Goal: Transaction & Acquisition: Download file/media

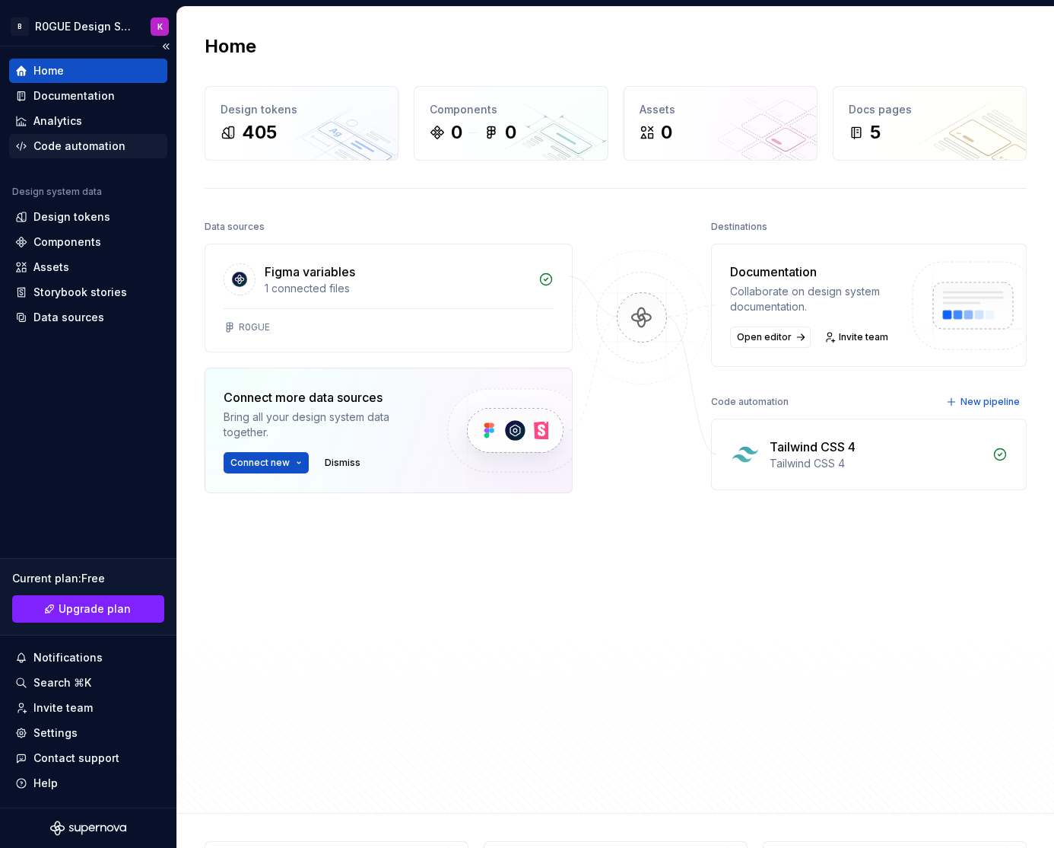
click at [87, 150] on div "Code automation" at bounding box center [79, 145] width 92 height 15
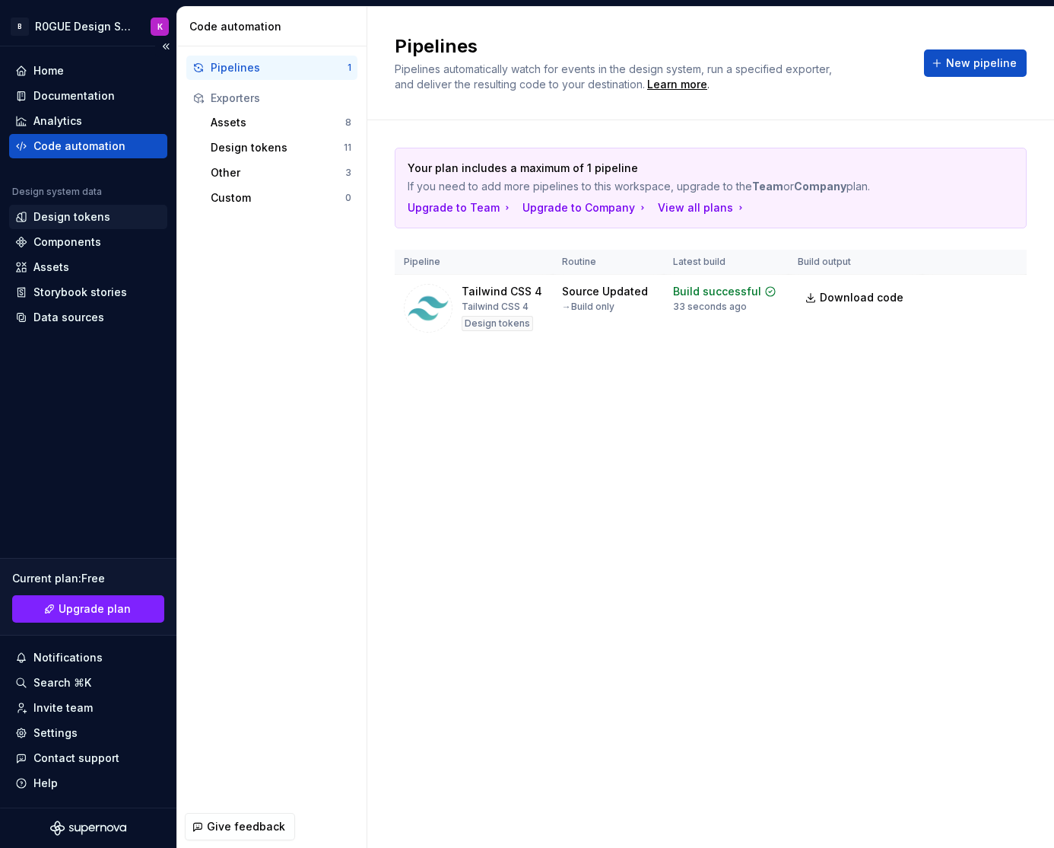
click at [77, 214] on div "Design tokens" at bounding box center [71, 216] width 77 height 15
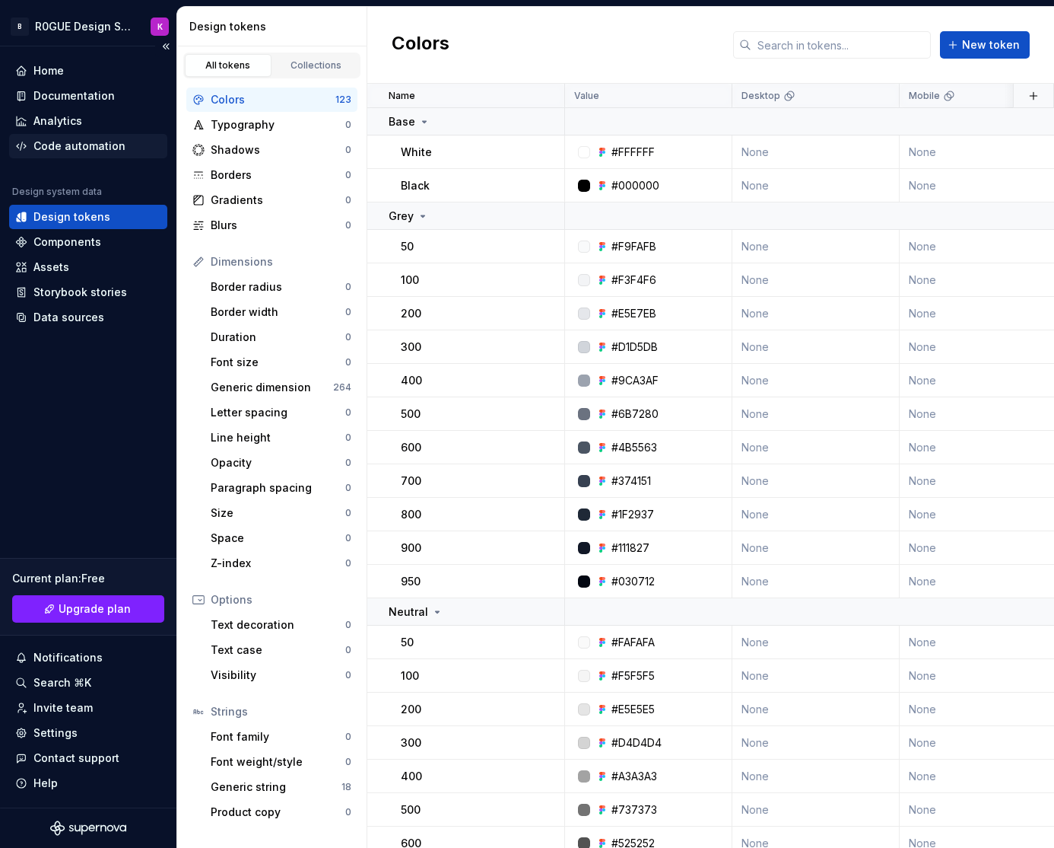
click at [90, 135] on div "Code automation" at bounding box center [88, 146] width 158 height 24
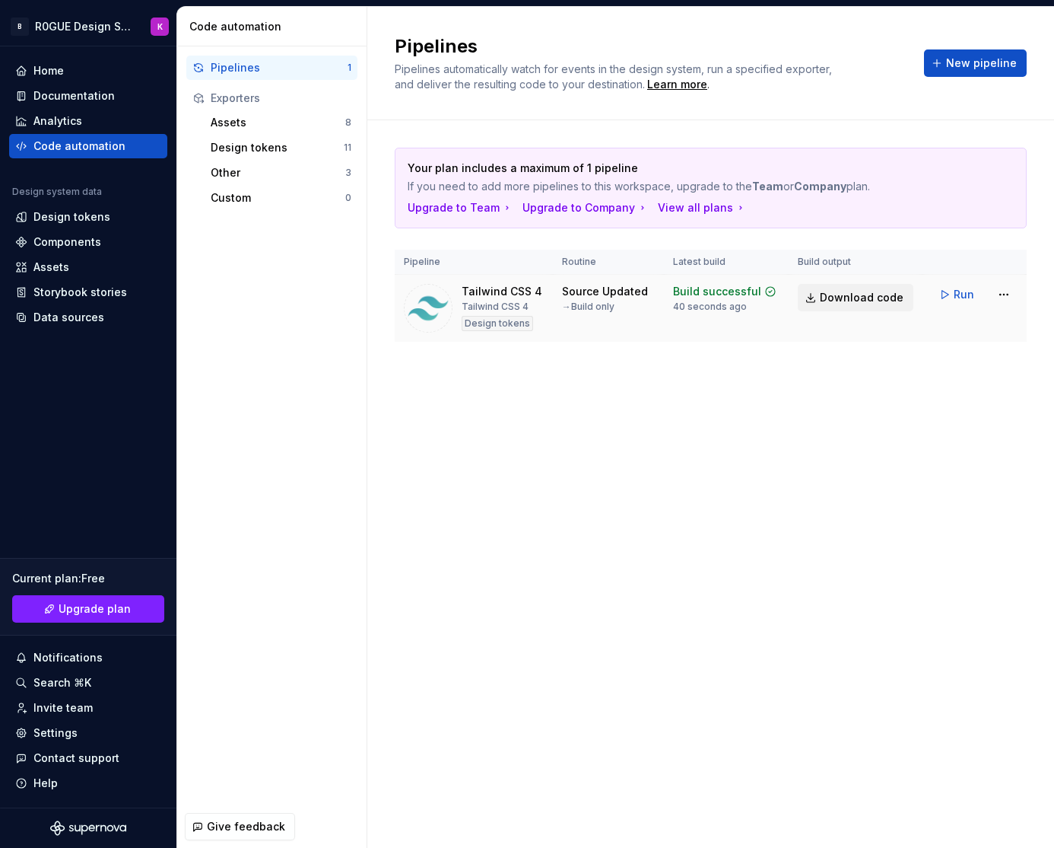
click at [867, 297] on span "Download code" at bounding box center [862, 297] width 84 height 15
